Goal: Task Accomplishment & Management: Manage account settings

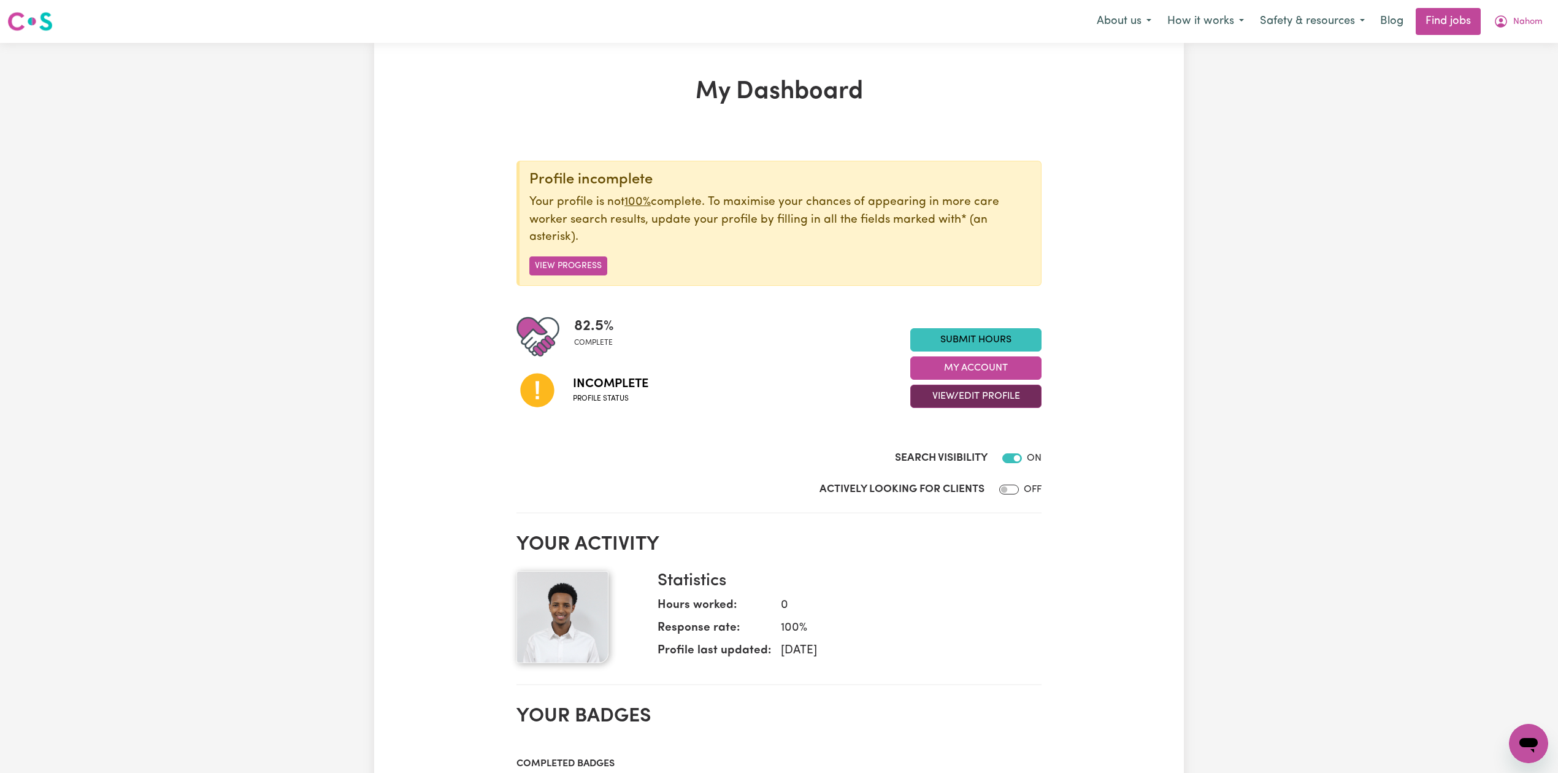
click at [921, 401] on button "View/Edit Profile" at bounding box center [975, 396] width 131 height 23
click at [915, 450] on link "Edit Profile" at bounding box center [968, 452] width 115 height 25
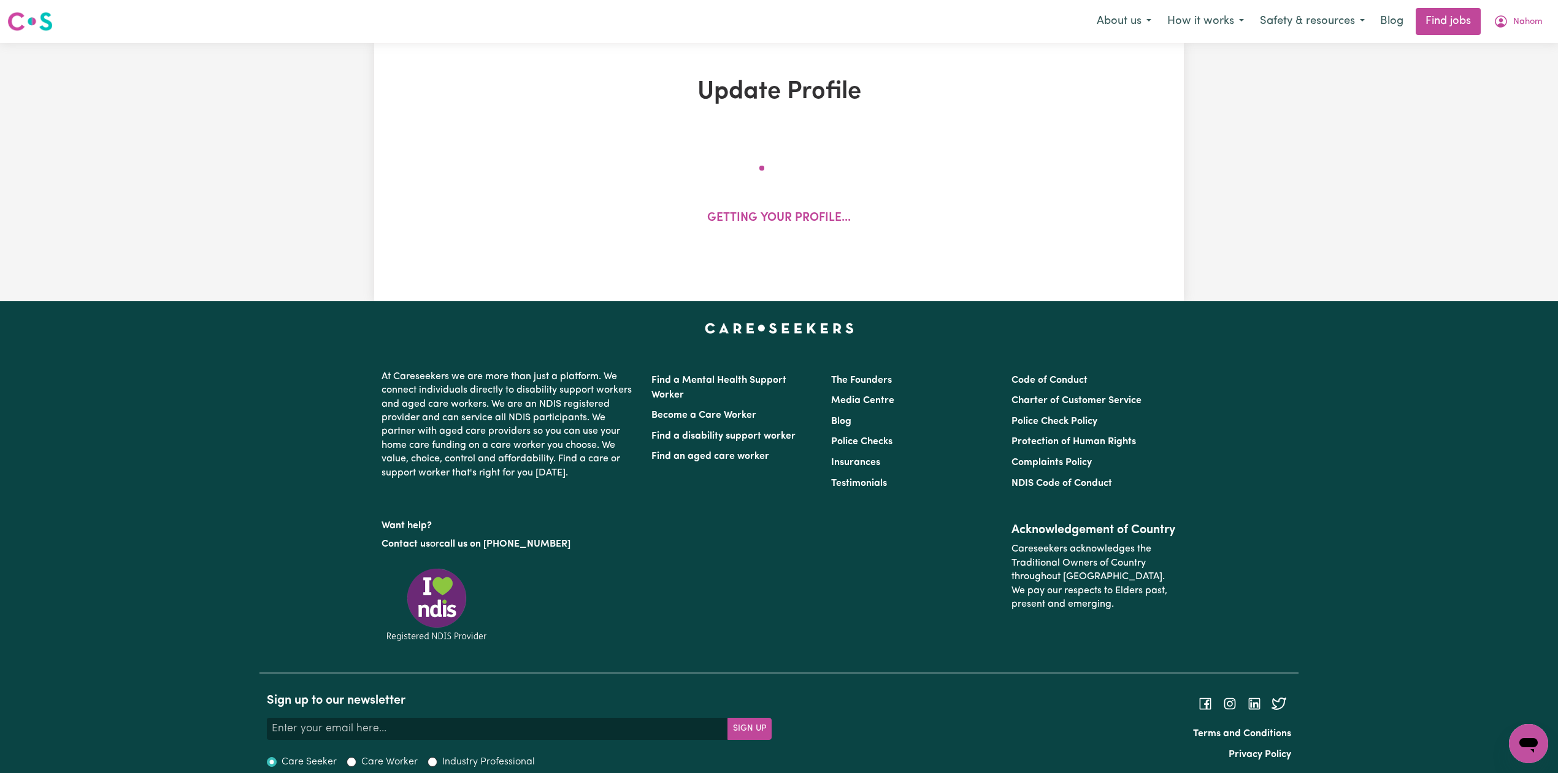
select select "[DEMOGRAPHIC_DATA]"
select select "[DEMOGRAPHIC_DATA] Citizen"
select select "Studying a healthcare related degree or qualification"
select select "72"
select select "104"
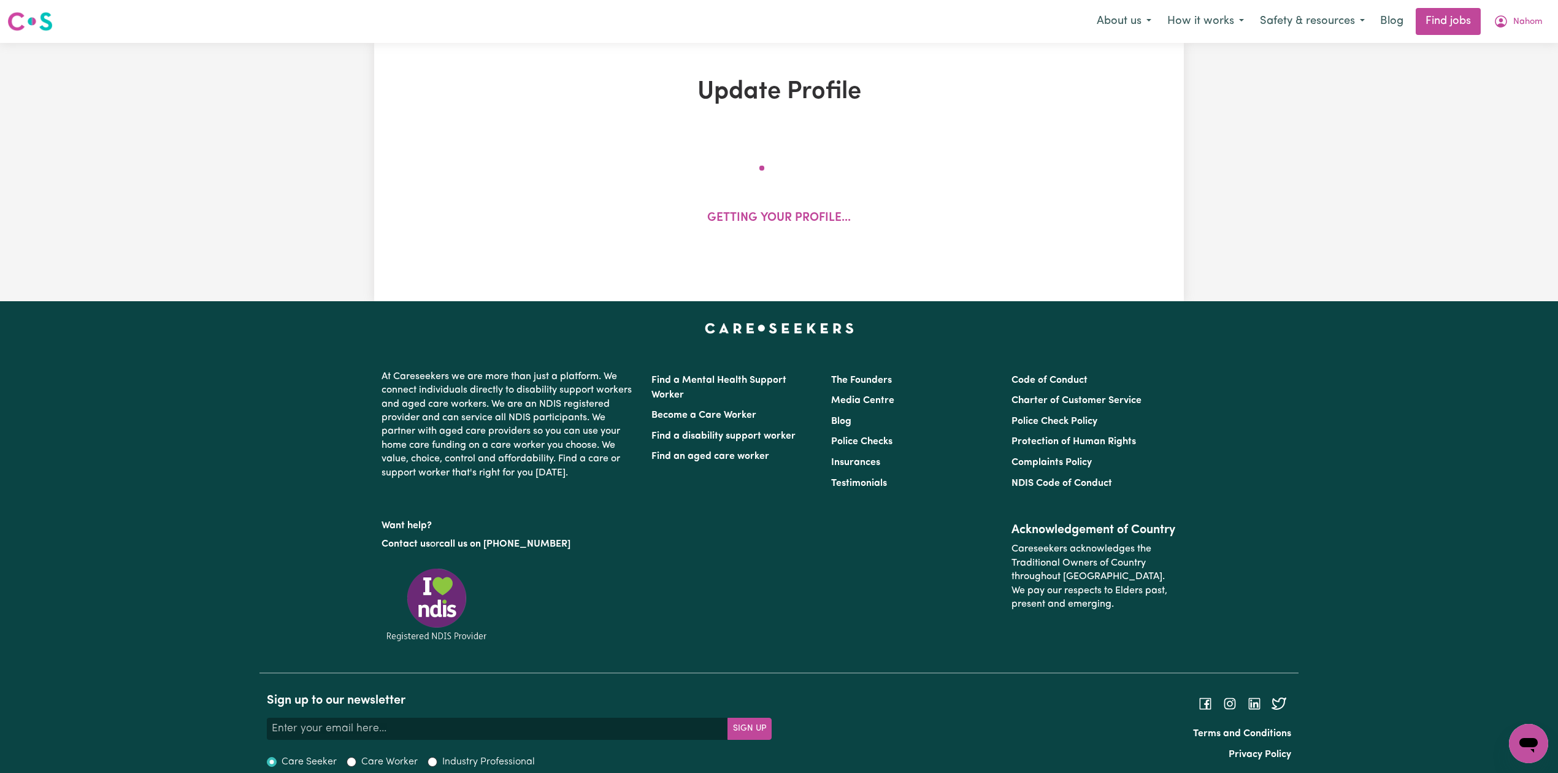
select select "122"
select select "160"
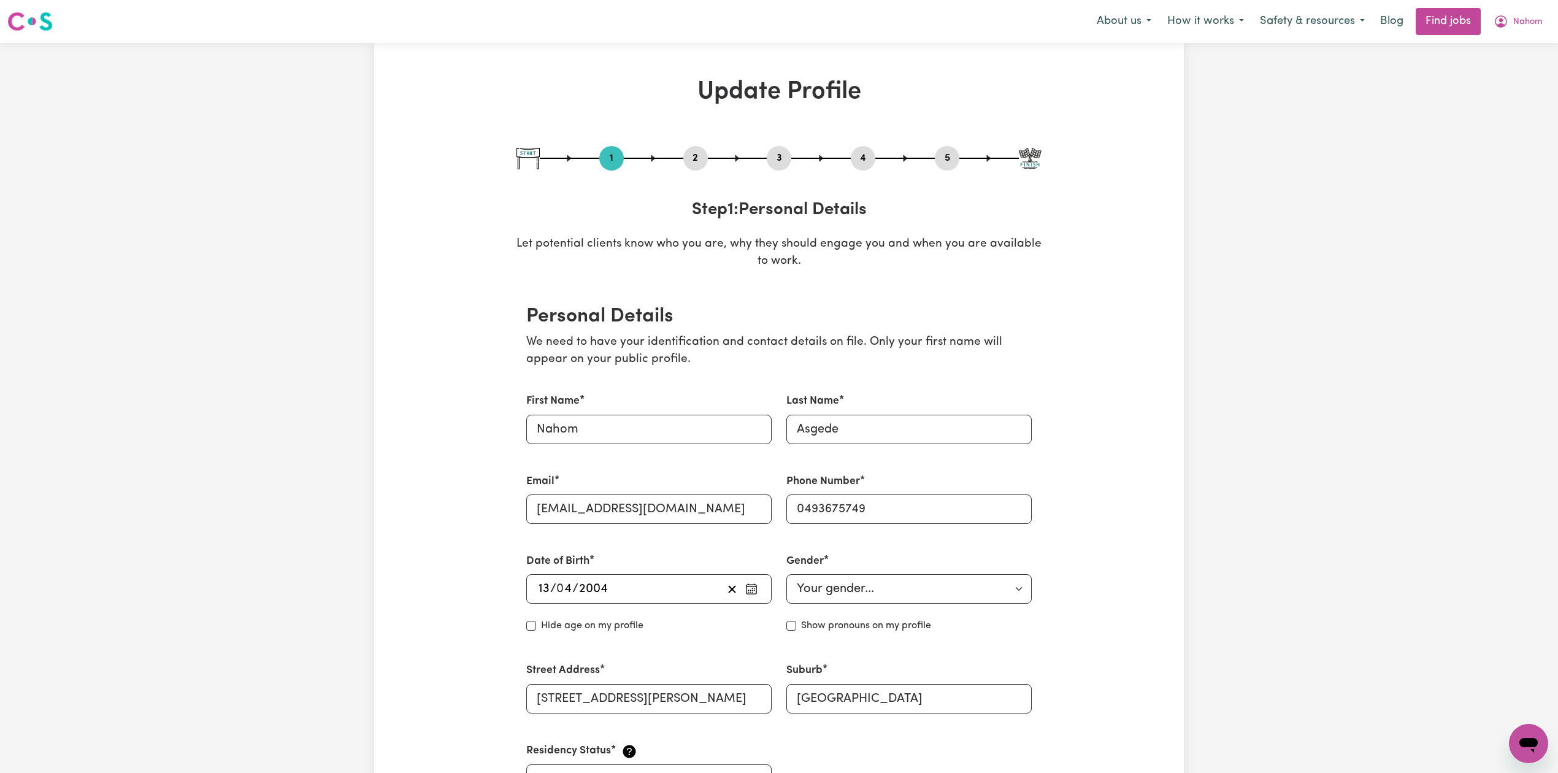
drag, startPoint x: 693, startPoint y: 152, endPoint x: 654, endPoint y: 251, distance: 106.3
click at [693, 153] on button "2" at bounding box center [695, 158] width 25 height 16
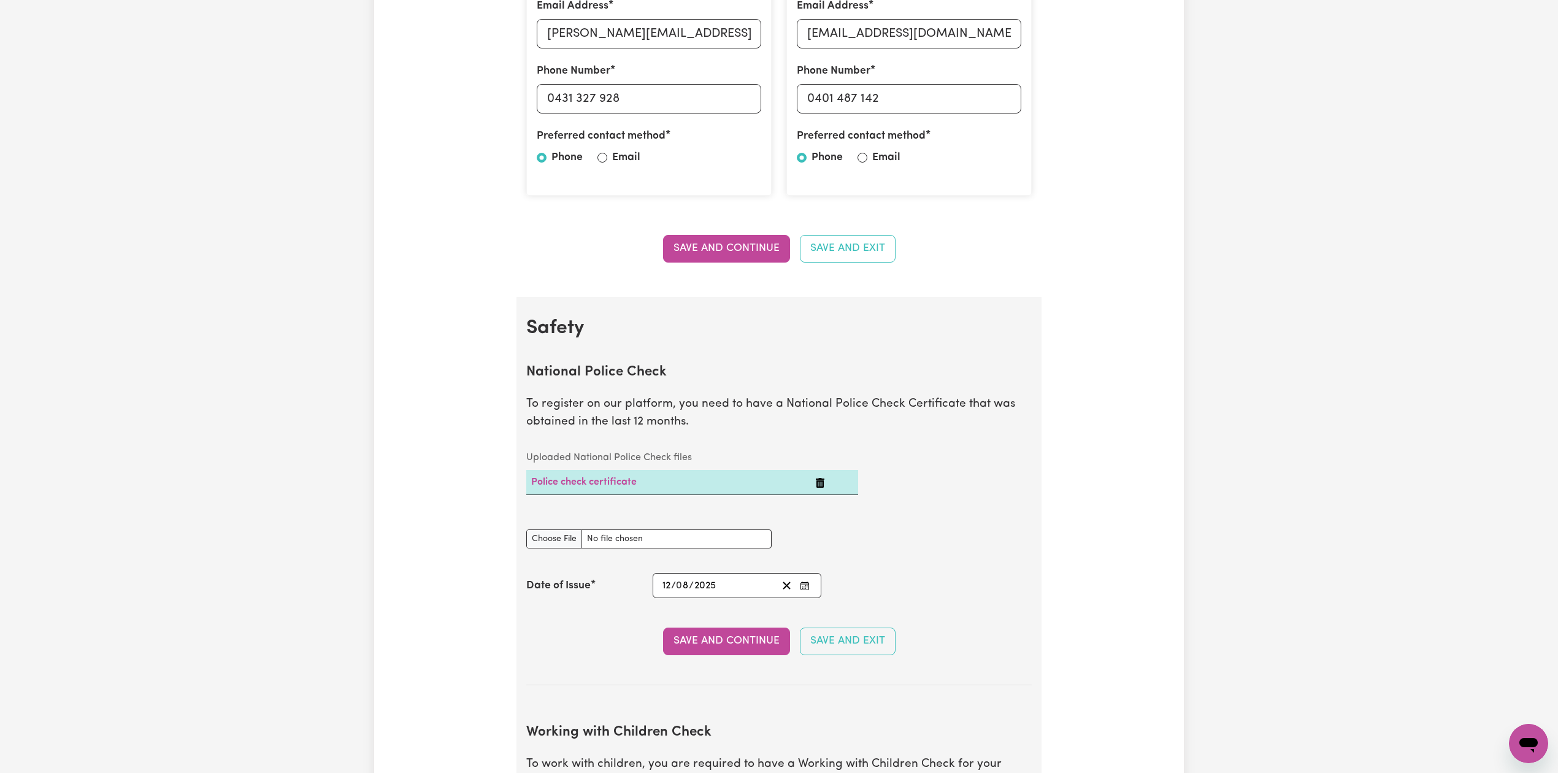
scroll to position [736, 0]
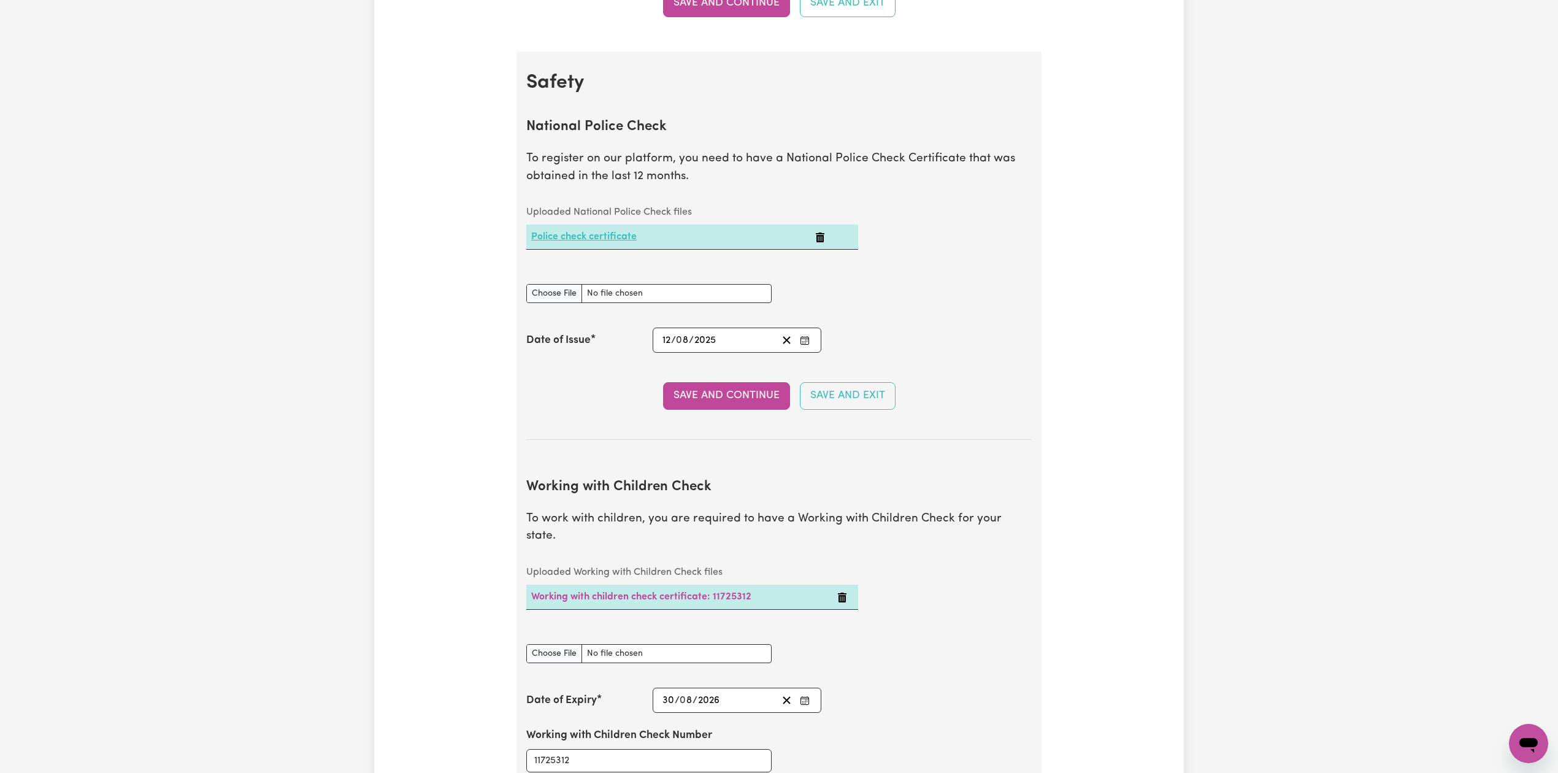
click at [573, 232] on link "Police check certificate" at bounding box center [584, 237] width 106 height 10
click at [786, 346] on icon "Clear date" at bounding box center [787, 340] width 12 height 12
click at [809, 342] on icon "Enter the Date of Issue of your National Police Check" at bounding box center [805, 341] width 10 height 10
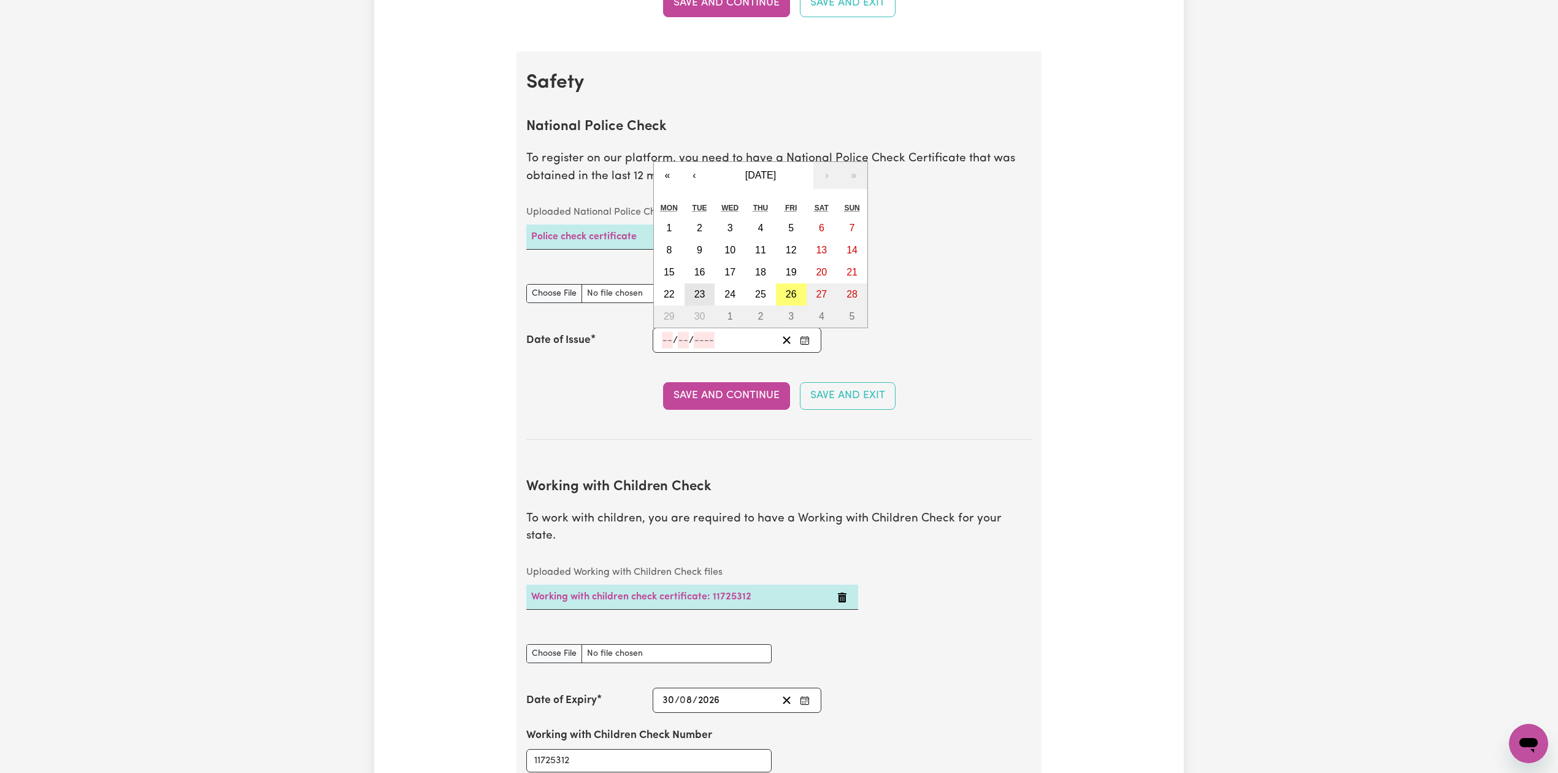
click at [690, 301] on button "23" at bounding box center [700, 294] width 31 height 22
type input "[DATE]"
type input "23"
type input "9"
type input "2025"
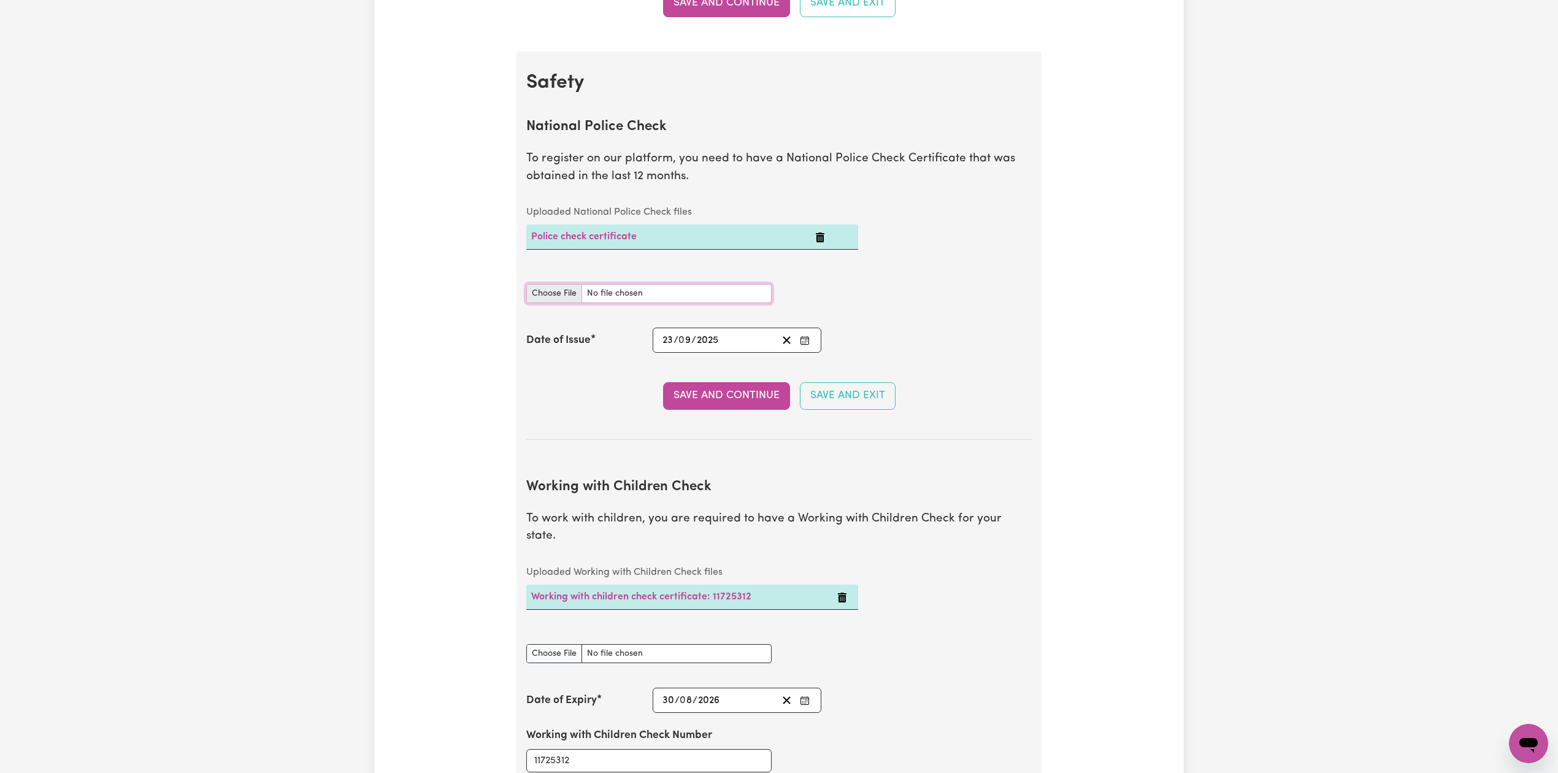
click at [552, 302] on input "National Police Check document" at bounding box center [648, 293] width 245 height 19
click at [822, 239] on icon "Delete Police check certificate" at bounding box center [820, 238] width 9 height 10
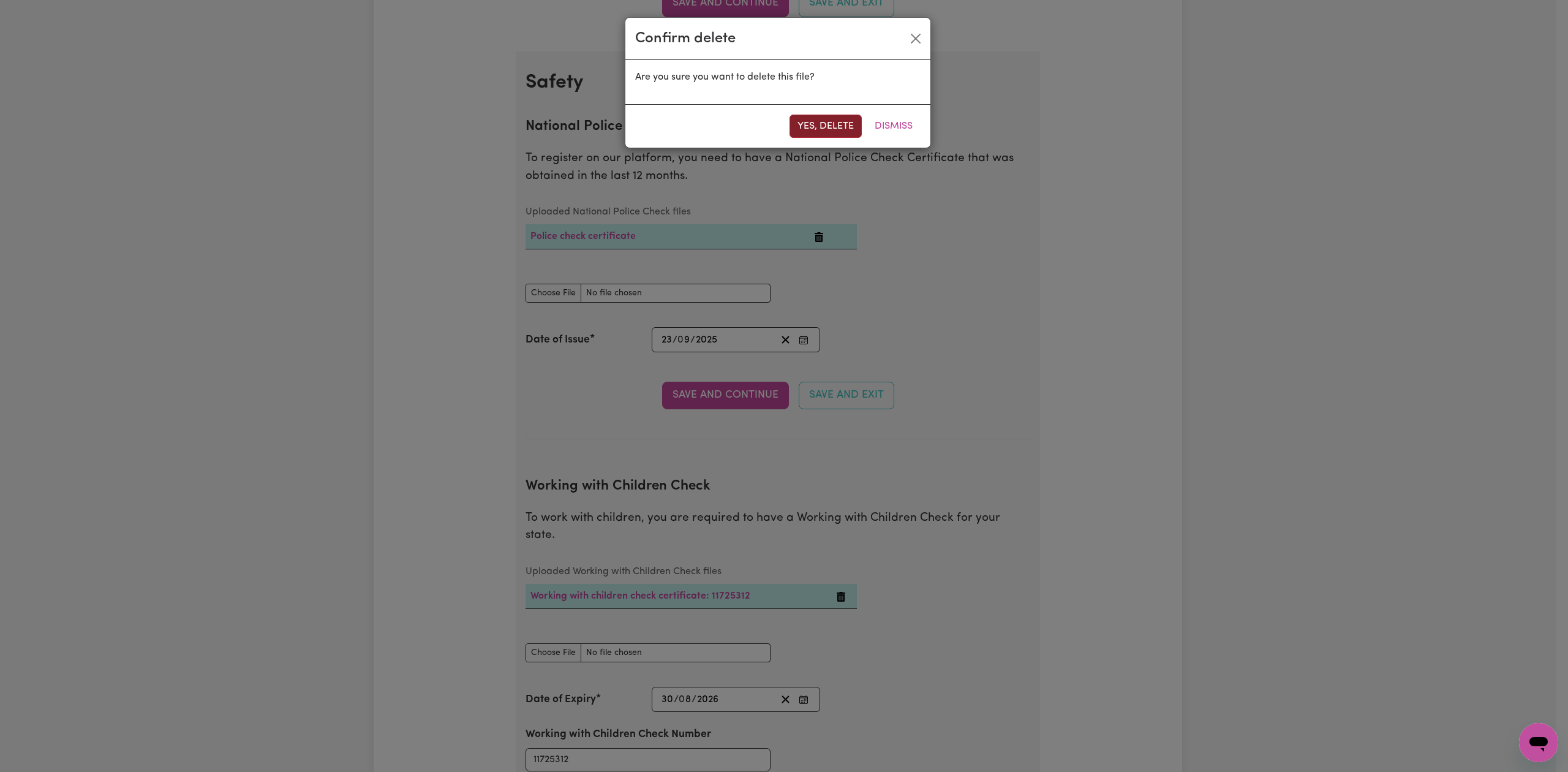
click at [797, 136] on button "Yes, delete" at bounding box center [825, 126] width 72 height 23
click at [801, 126] on button "Yes, delete" at bounding box center [825, 126] width 72 height 23
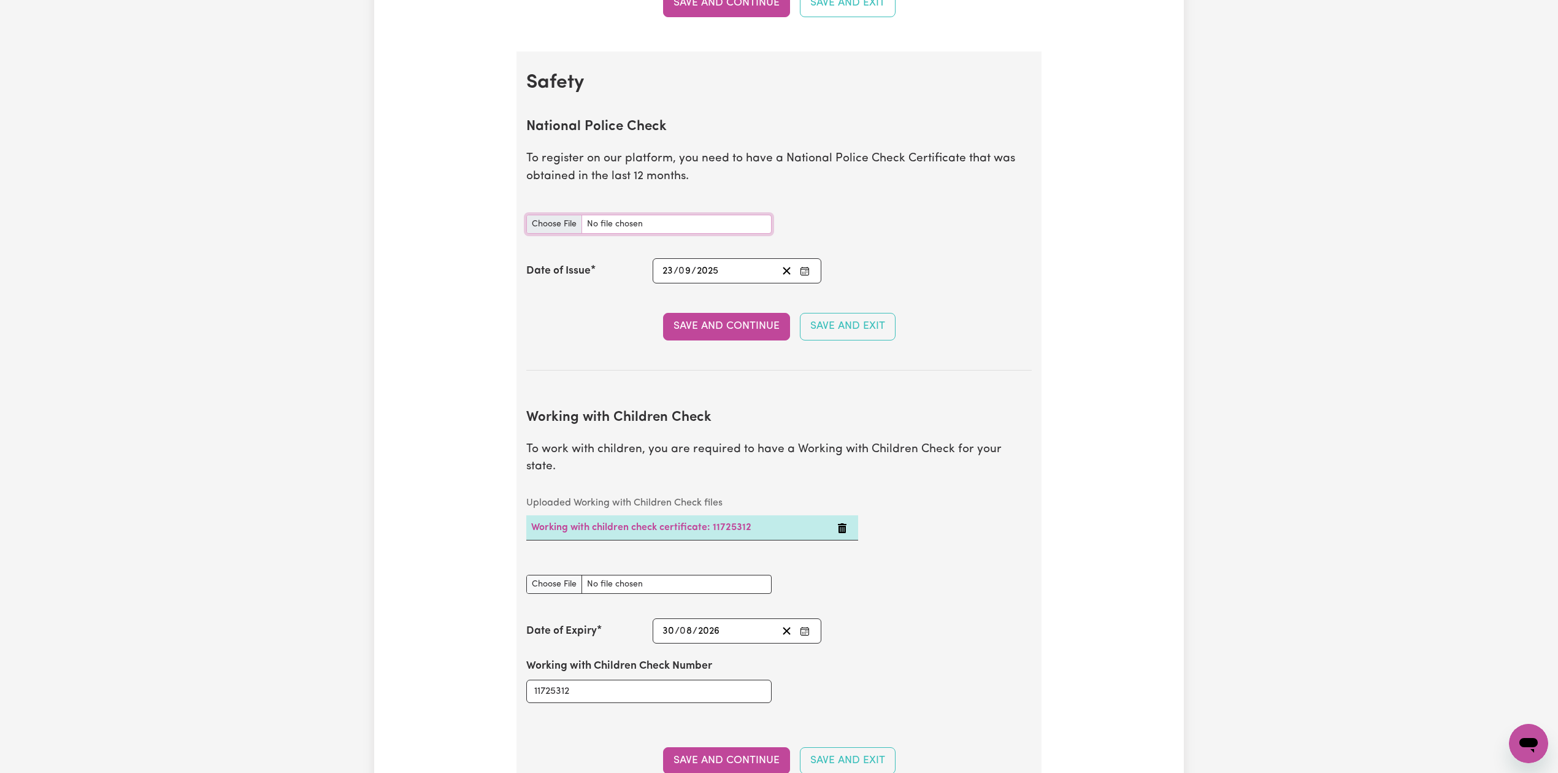
click at [555, 224] on input "National Police Check document" at bounding box center [648, 224] width 245 height 19
type input "C:\fakepath\[PERSON_NAME] PC 23092025.jpeg"
click at [680, 328] on button "Save and Continue" at bounding box center [726, 326] width 127 height 27
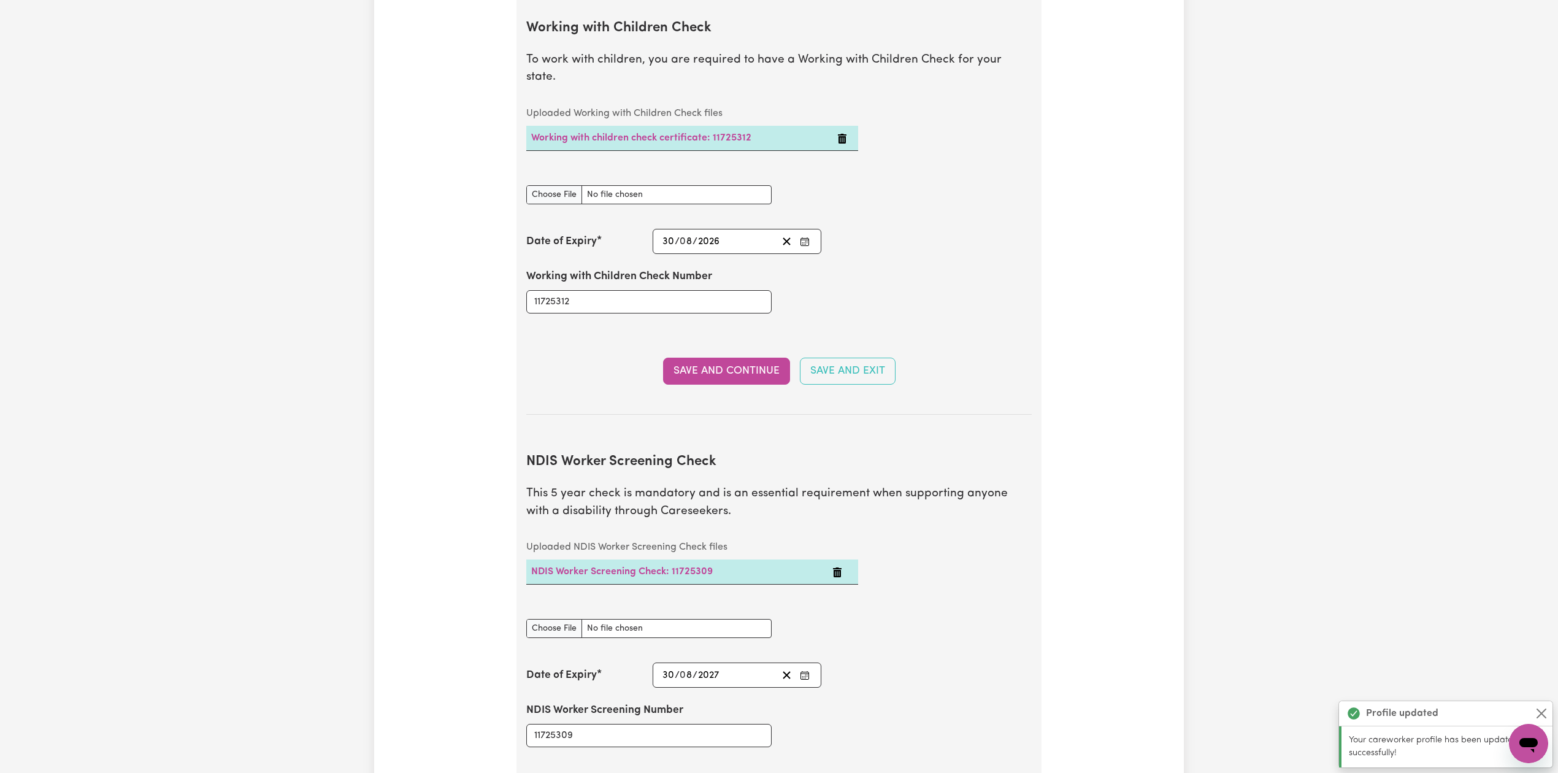
scroll to position [1199, 0]
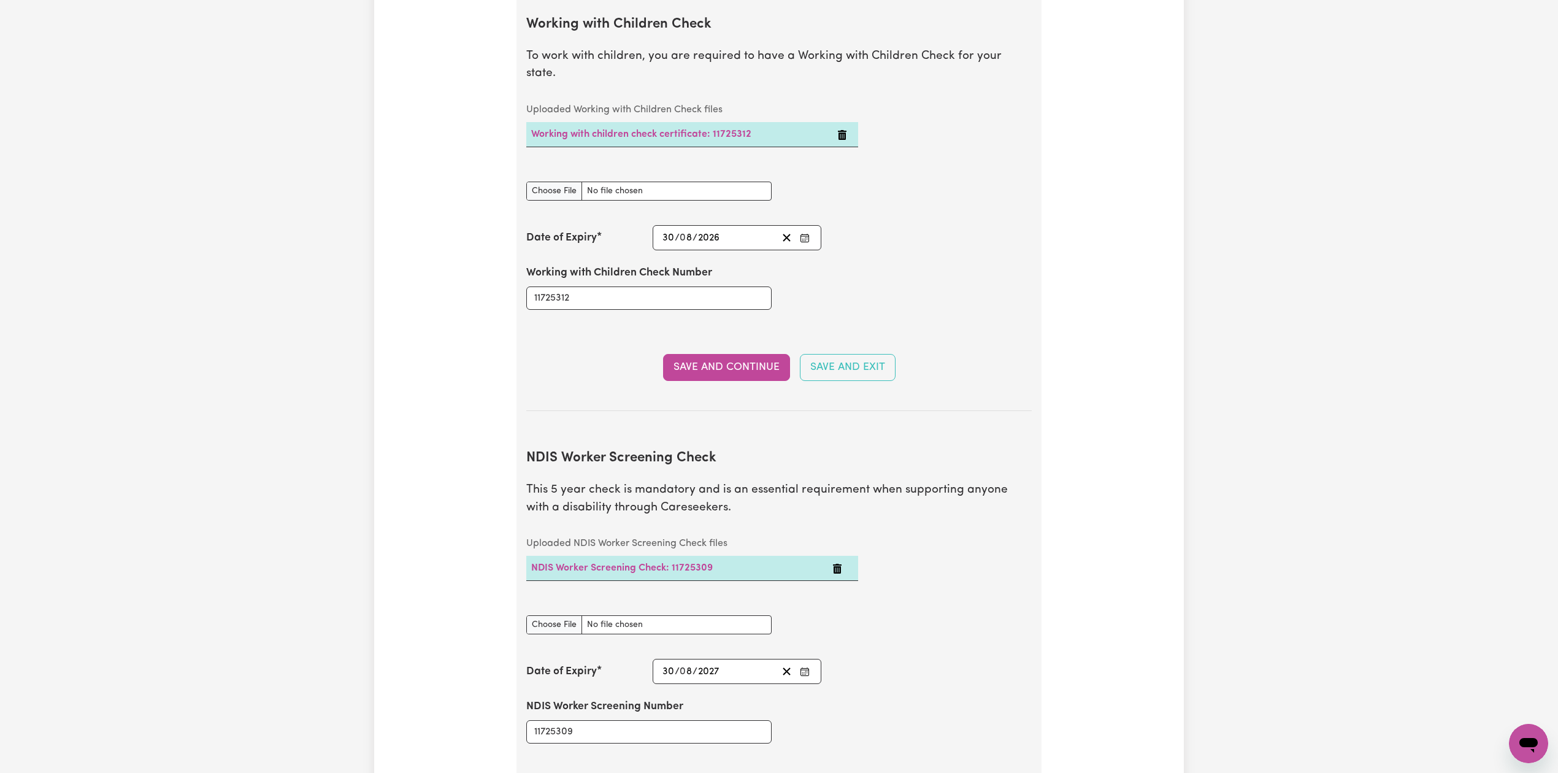
drag, startPoint x: 1085, startPoint y: 391, endPoint x: 503, endPoint y: 131, distance: 637.7
click at [1085, 391] on div "Update Profile 1 2 3 4 5 Step 2 : Referees and Safety Checks To have an active …" at bounding box center [779, 189] width 810 height 2621
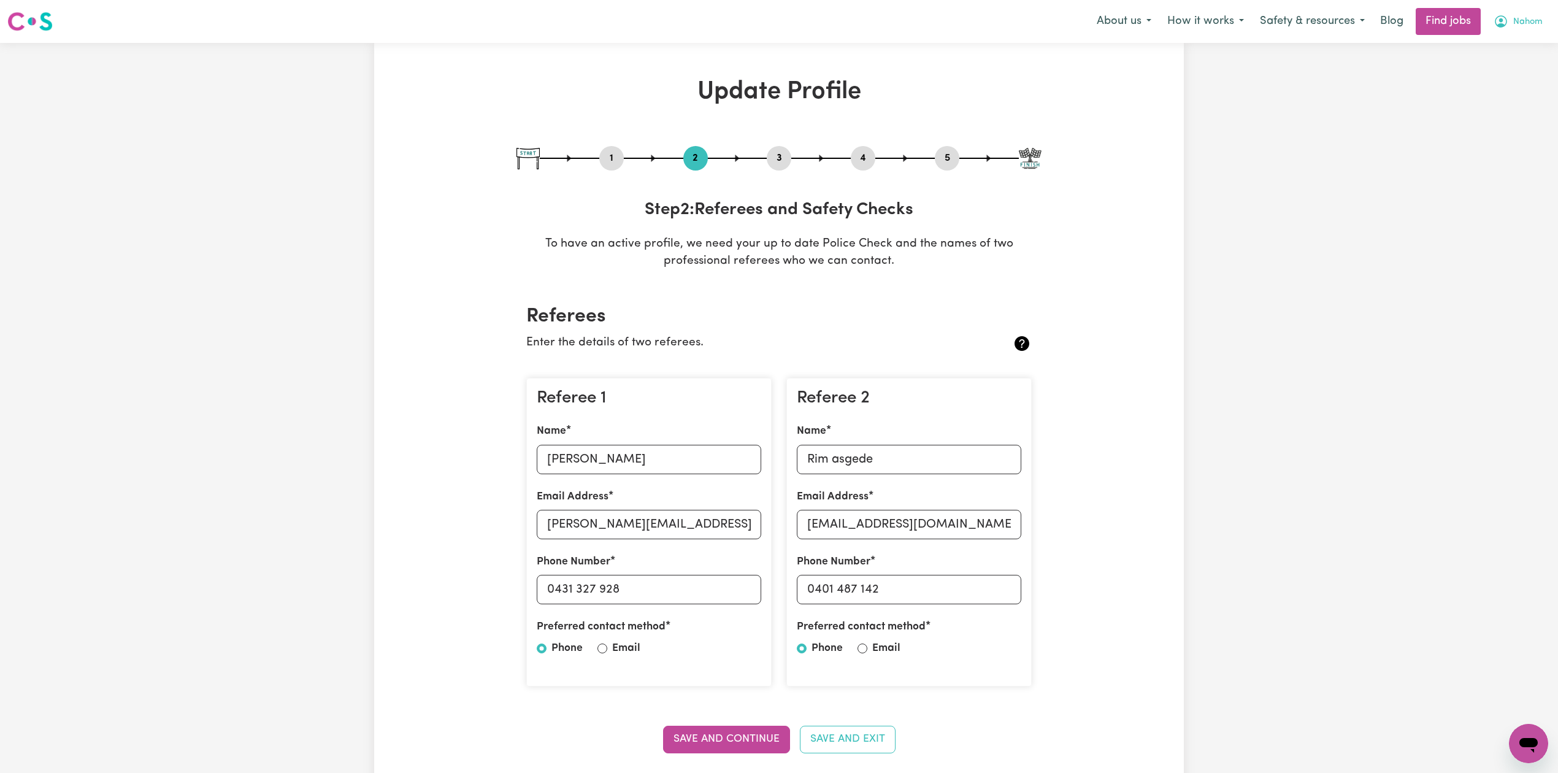
click at [1520, 21] on span "Nahom" at bounding box center [1527, 21] width 29 height 13
click at [1483, 93] on link "Logout" at bounding box center [1501, 93] width 97 height 23
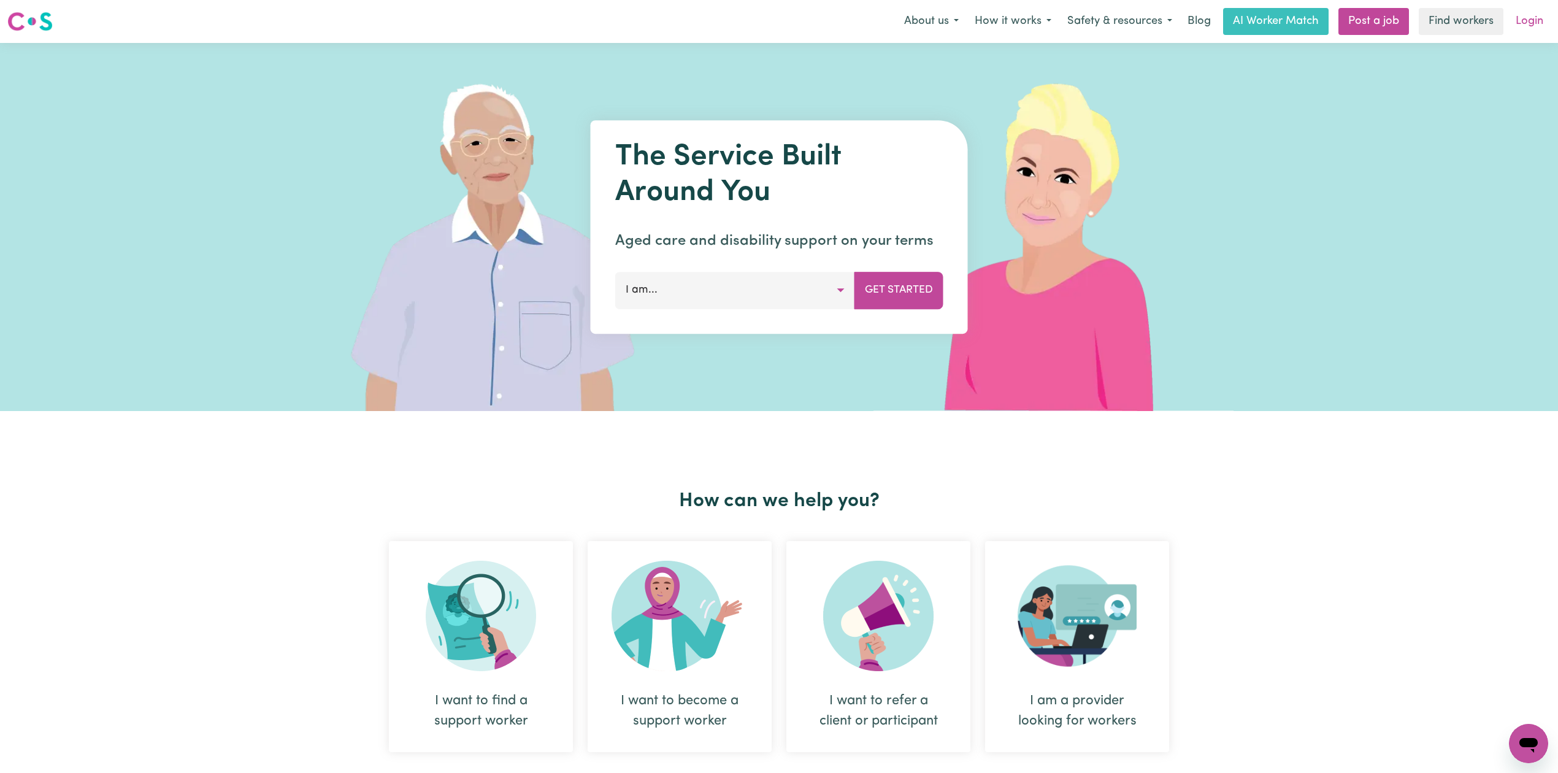
click at [1544, 10] on link "Login" at bounding box center [1530, 21] width 42 height 27
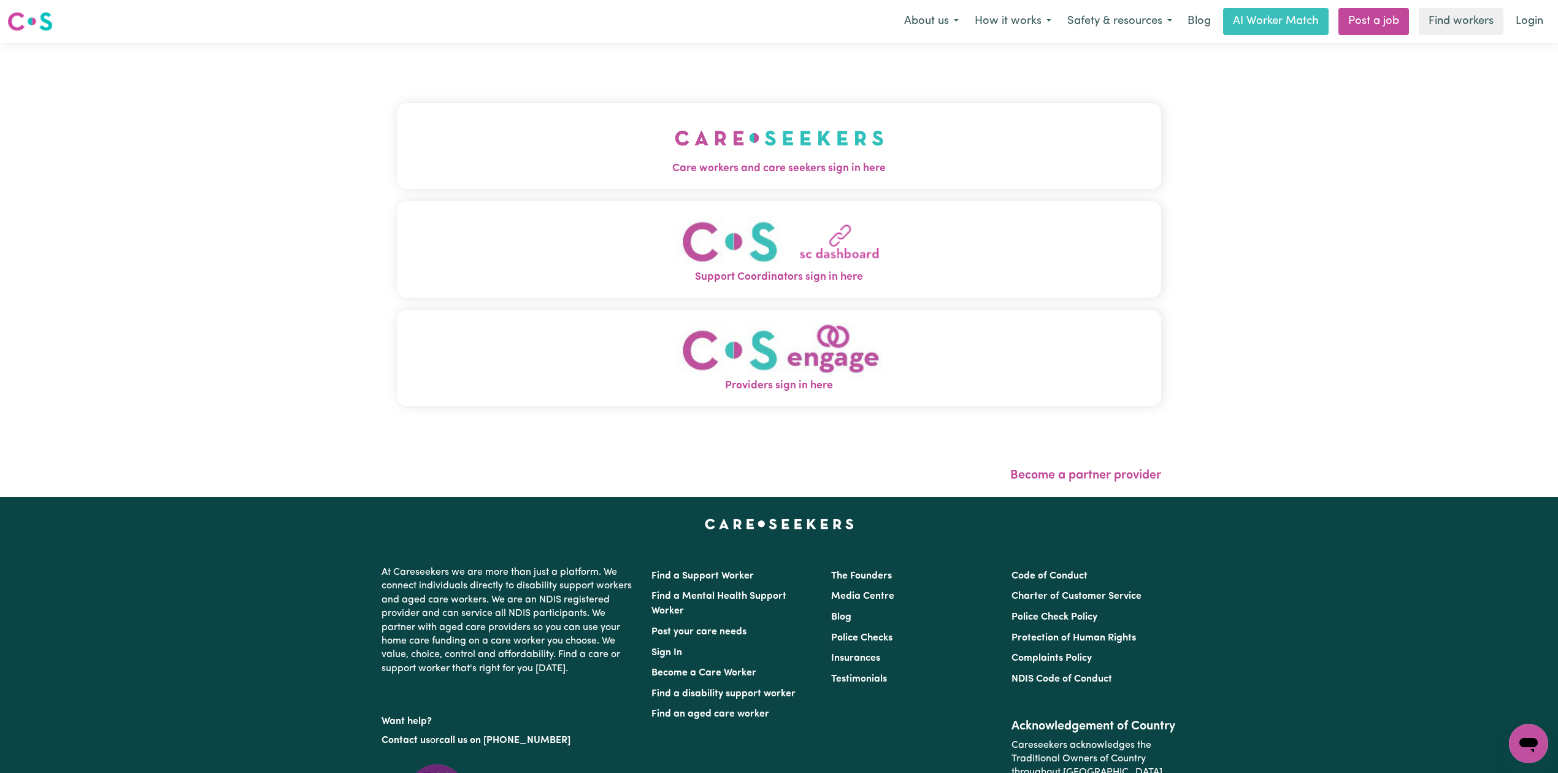
drag, startPoint x: 551, startPoint y: 111, endPoint x: 533, endPoint y: 125, distance: 22.7
click at [550, 111] on button "Care workers and care seekers sign in here" at bounding box center [779, 146] width 764 height 86
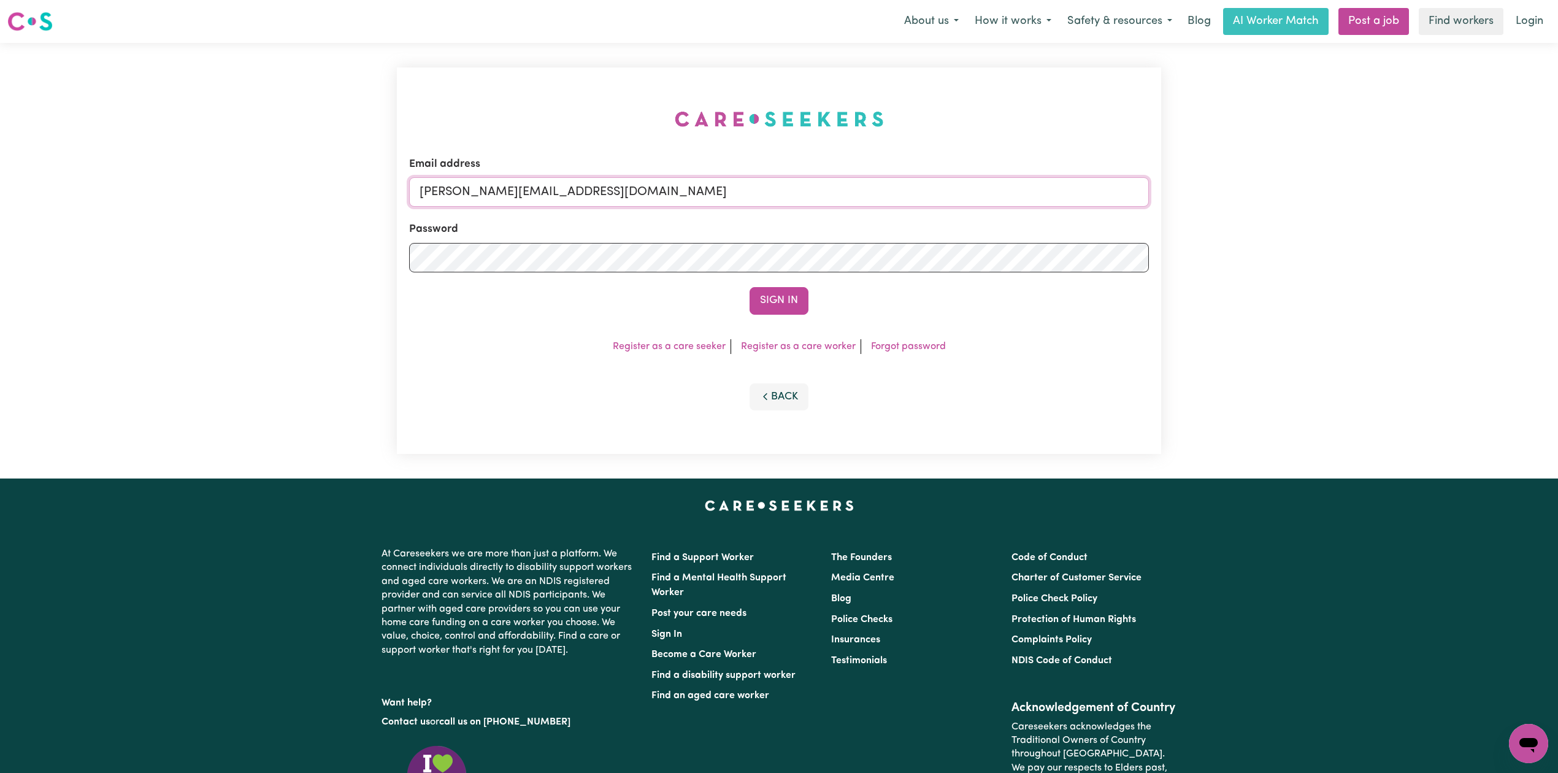
click at [558, 197] on input "[PERSON_NAME][EMAIL_ADDRESS][DOMAIN_NAME]" at bounding box center [779, 191] width 740 height 29
drag, startPoint x: 483, startPoint y: 190, endPoint x: 776, endPoint y: 223, distance: 294.6
click at [776, 223] on form "Email address Superuser~[EMAIL_ADDRESS][DOMAIN_NAME] Password Sign In" at bounding box center [779, 235] width 740 height 158
type input "Superuser~[EMAIL_ADDRESS][DOMAIN_NAME]"
click at [776, 308] on button "Sign In" at bounding box center [779, 300] width 59 height 27
